Goal: Information Seeking & Learning: Learn about a topic

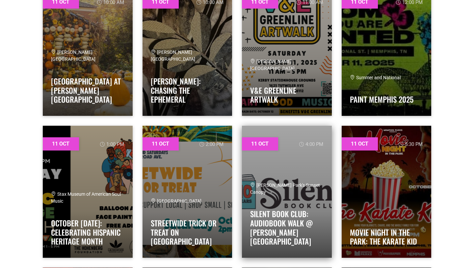
scroll to position [568, 0]
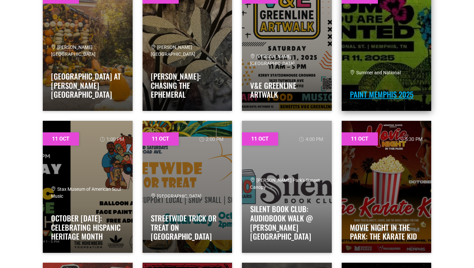
click at [373, 98] on link "Paint Memphis 2025" at bounding box center [382, 94] width 64 height 11
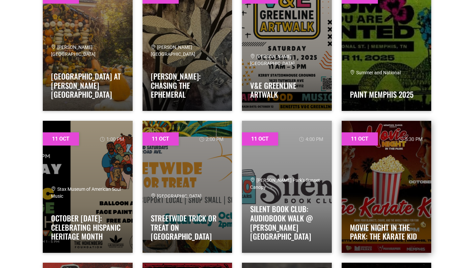
click at [386, 213] on div "Movie Night in the Park: The Karate Kid" at bounding box center [386, 227] width 73 height 36
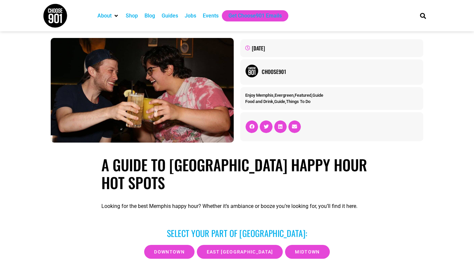
click at [246, 241] on div "DOWNTOWN EAST MEMPHIS MIDTOWN" at bounding box center [237, 251] width 265 height 20
click at [246, 249] on span "EAST MEMPHIS" at bounding box center [240, 251] width 67 height 5
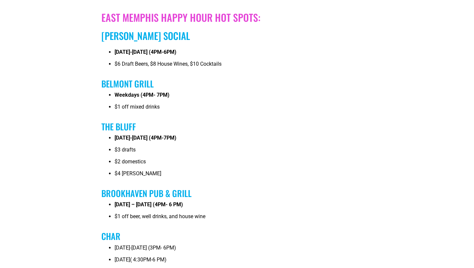
scroll to position [2512, 0]
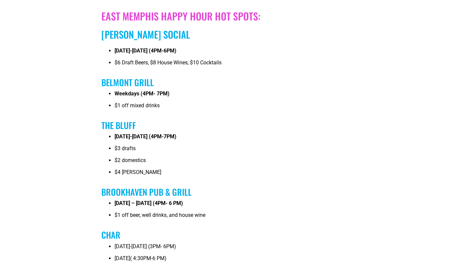
click at [167, 59] on div "$6 Draft Beers, $8 House Wines, $10 Cocktails" at bounding box center [244, 63] width 258 height 8
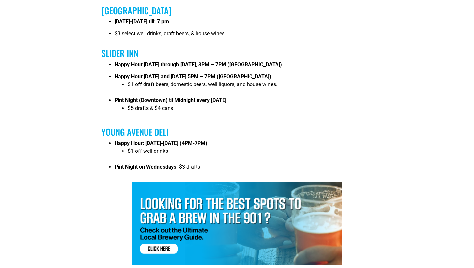
scroll to position [1264, 0]
